Goal: Browse casually

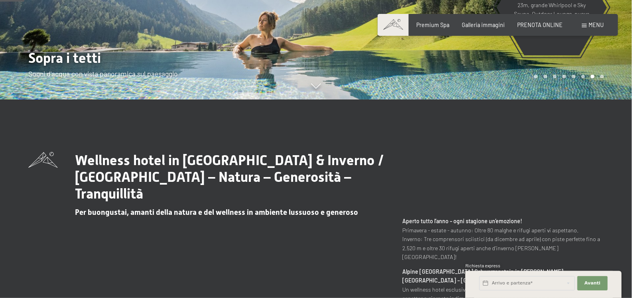
scroll to position [120, 0]
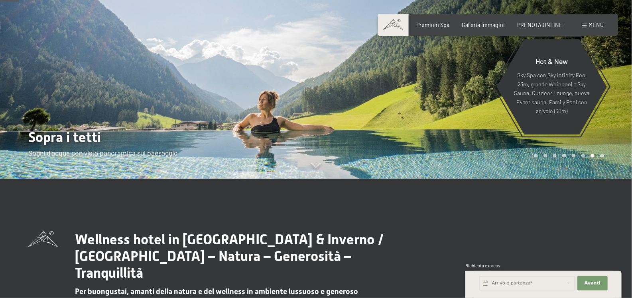
click at [411, 137] on div at bounding box center [474, 29] width 316 height 298
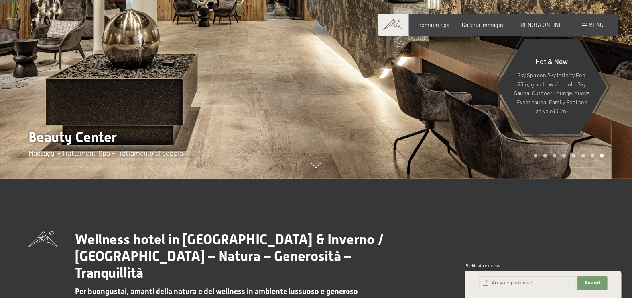
click at [411, 137] on div at bounding box center [474, 29] width 316 height 298
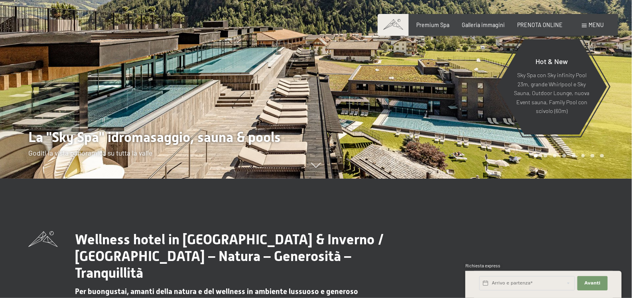
scroll to position [39, 0]
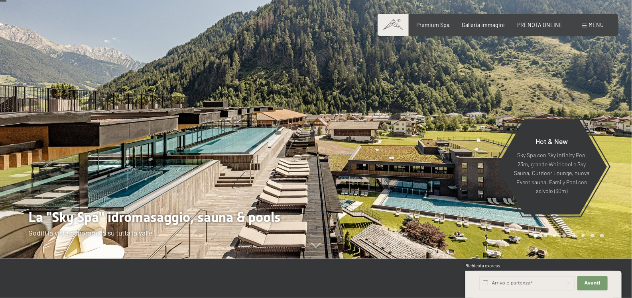
click at [412, 134] on div at bounding box center [474, 110] width 316 height 298
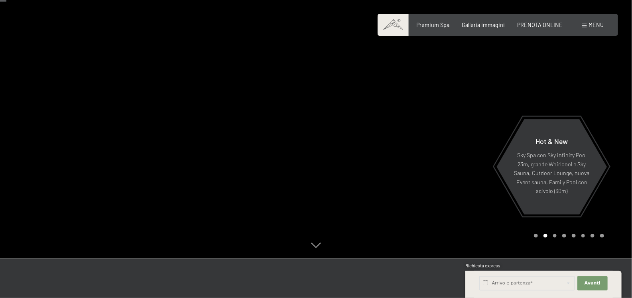
click at [413, 120] on div at bounding box center [474, 110] width 316 height 298
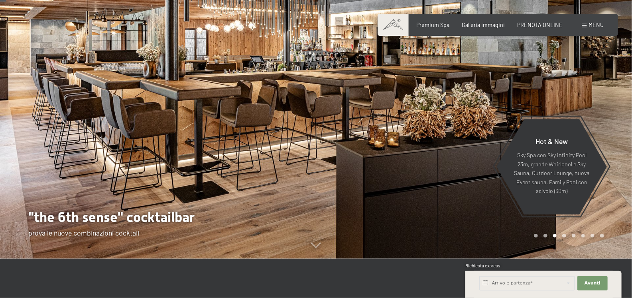
click at [413, 120] on div at bounding box center [474, 110] width 316 height 298
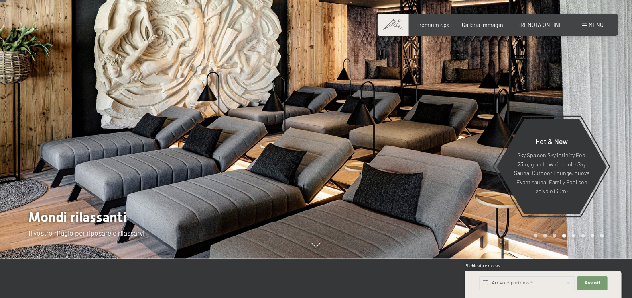
click at [413, 120] on div at bounding box center [474, 110] width 316 height 298
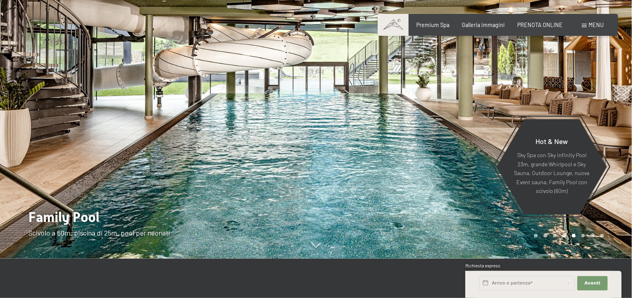
scroll to position [0, 0]
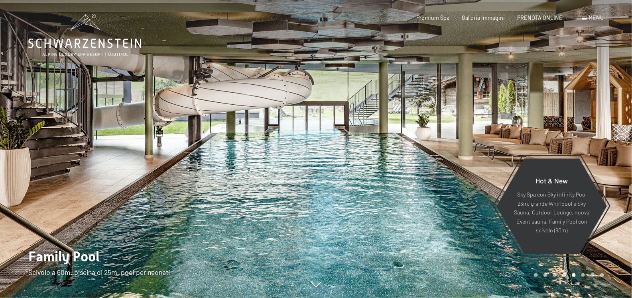
click at [413, 120] on div at bounding box center [474, 149] width 316 height 298
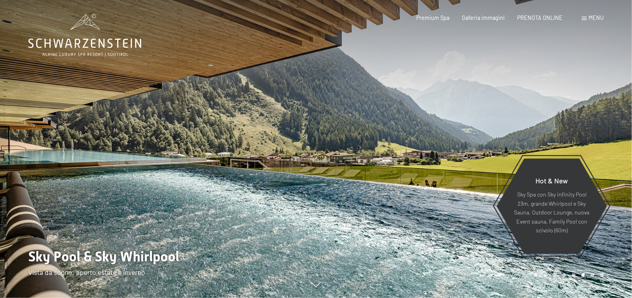
click at [413, 120] on div at bounding box center [474, 149] width 316 height 298
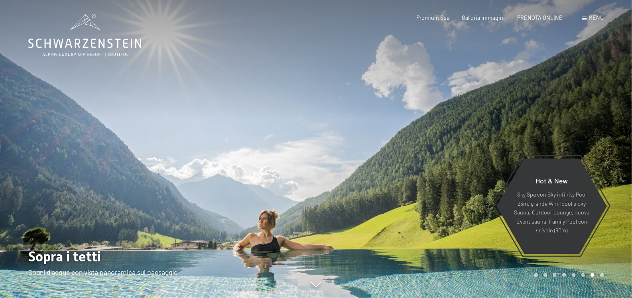
click at [413, 120] on div at bounding box center [474, 149] width 316 height 298
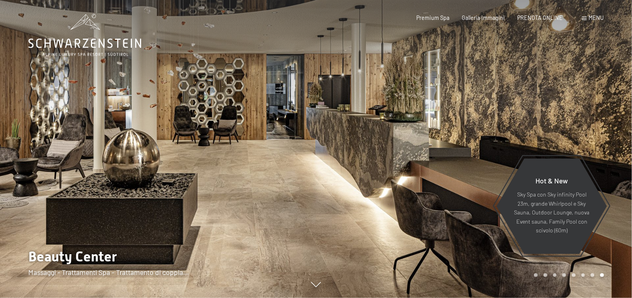
click at [413, 120] on div at bounding box center [474, 149] width 316 height 298
